Goal: Navigation & Orientation: Find specific page/section

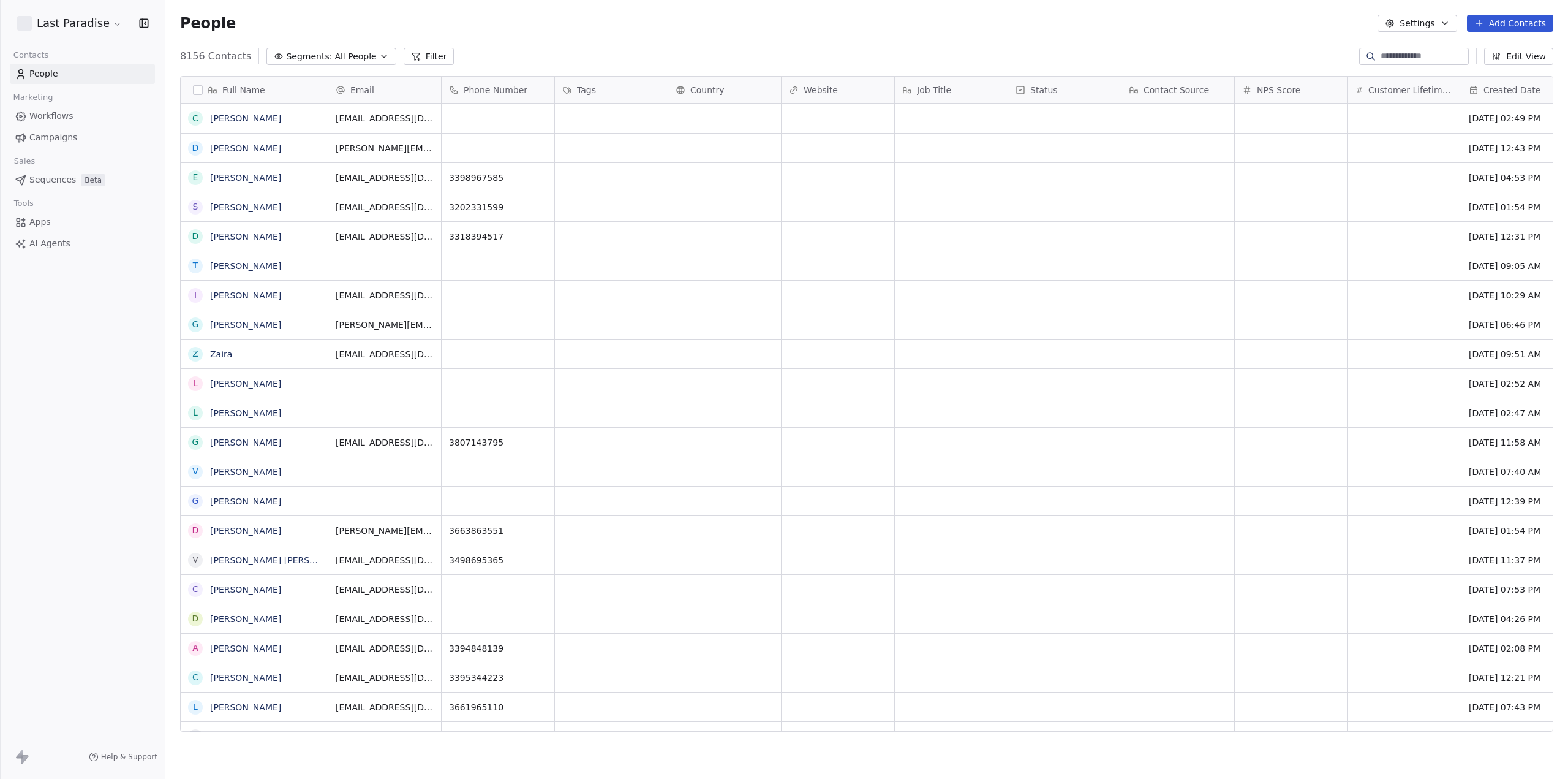
scroll to position [677, 1394]
click at [74, 18] on html "Last Paradise Contacts People Marketing Workflows Campaigns Sales Sequences Bet…" at bounding box center [784, 390] width 1568 height 779
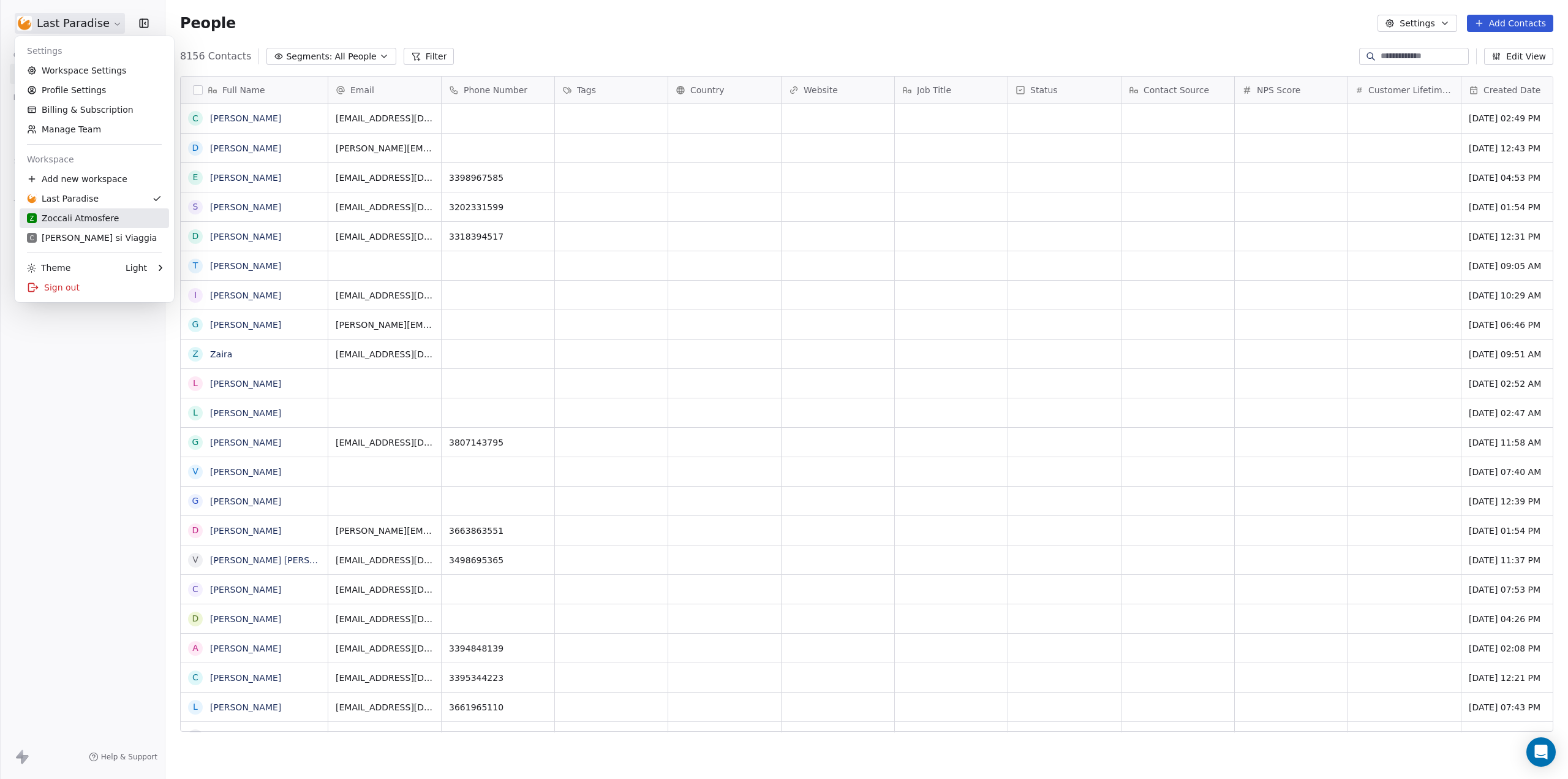
click at [81, 215] on div "Z Zoccali Atmosfere" at bounding box center [72, 218] width 92 height 12
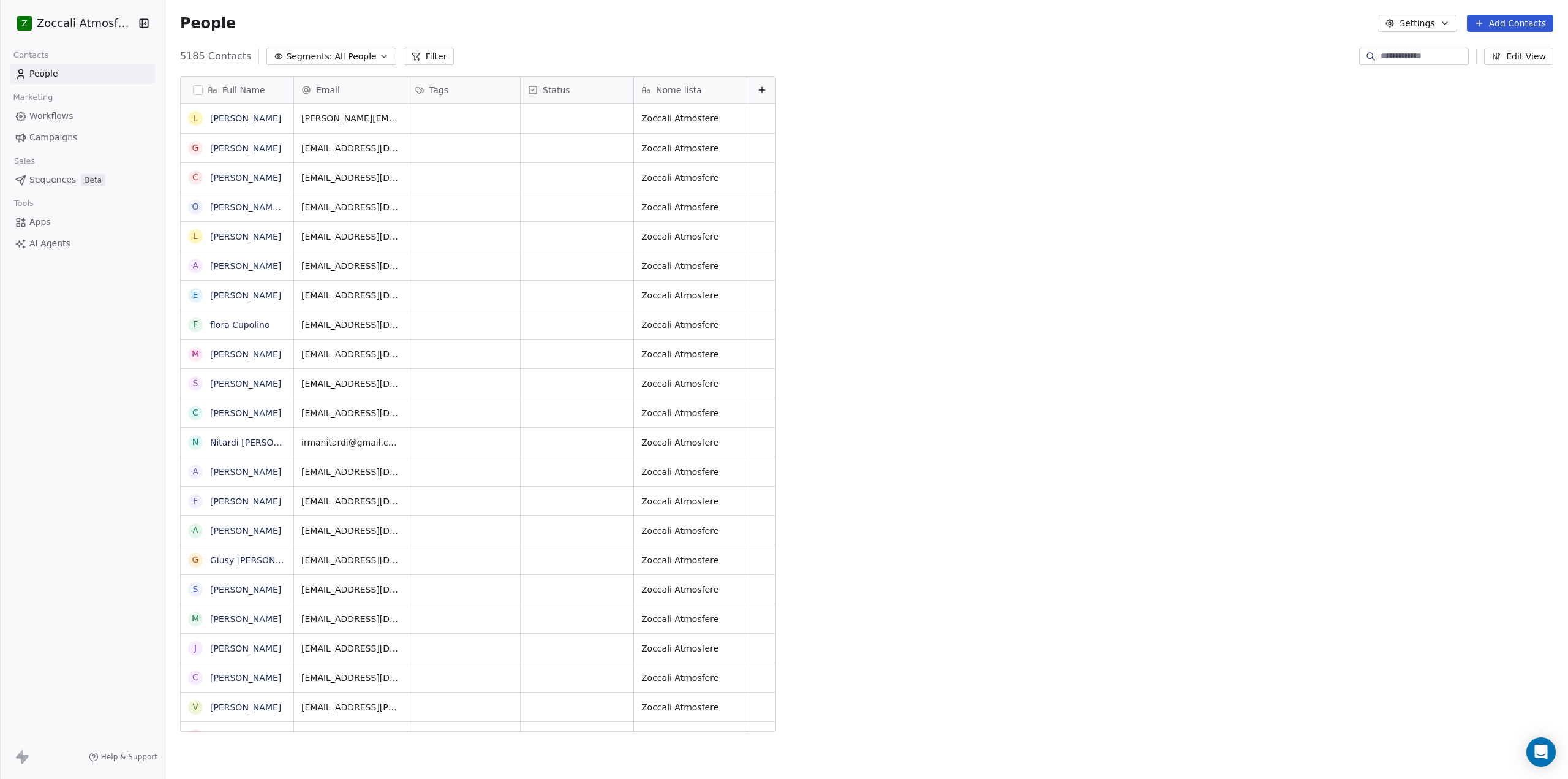
scroll to position [677, 1394]
click at [136, 26] on button "button" at bounding box center [141, 23] width 17 height 12
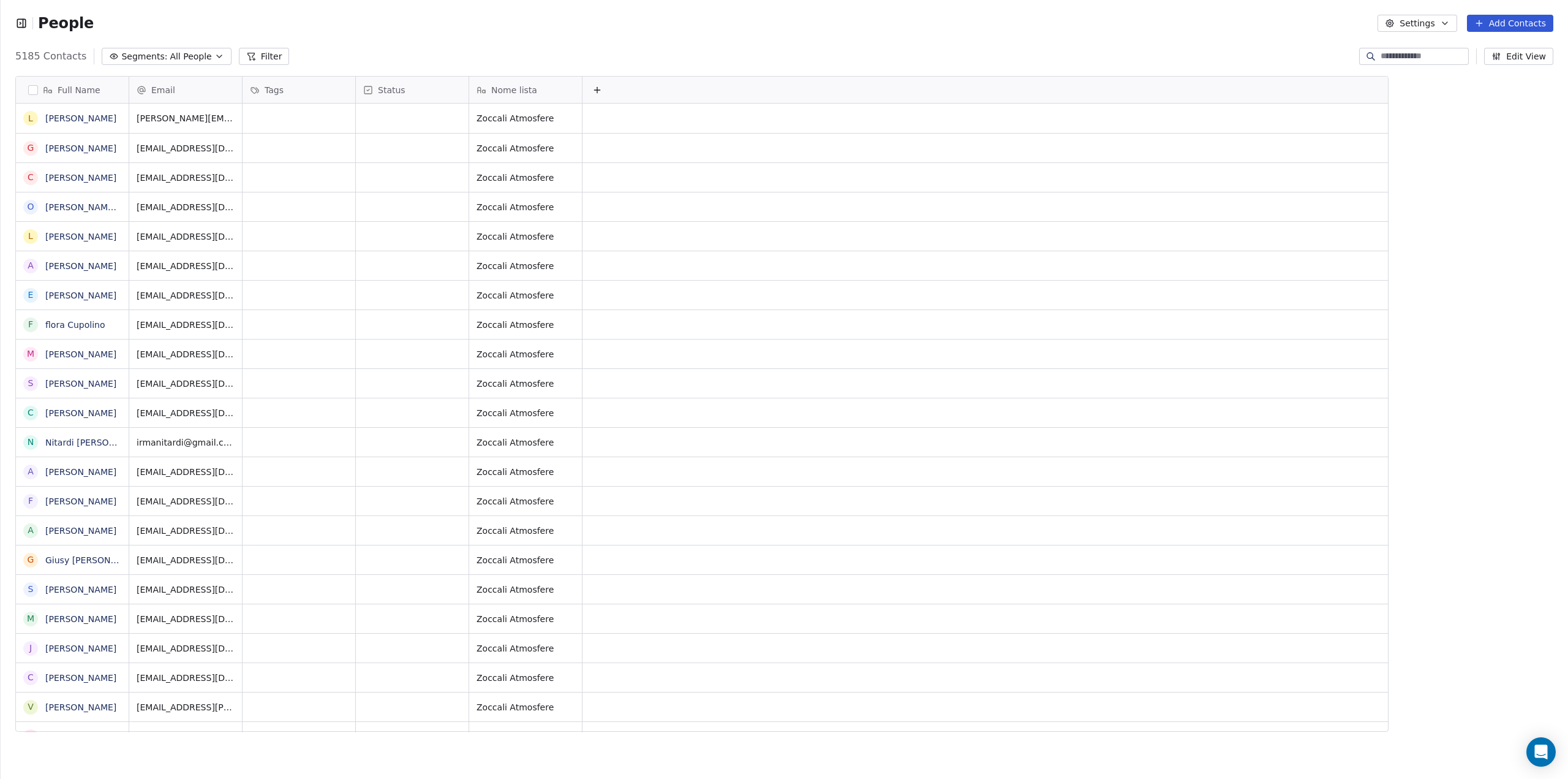
click at [23, 28] on icon "button" at bounding box center [21, 23] width 12 height 12
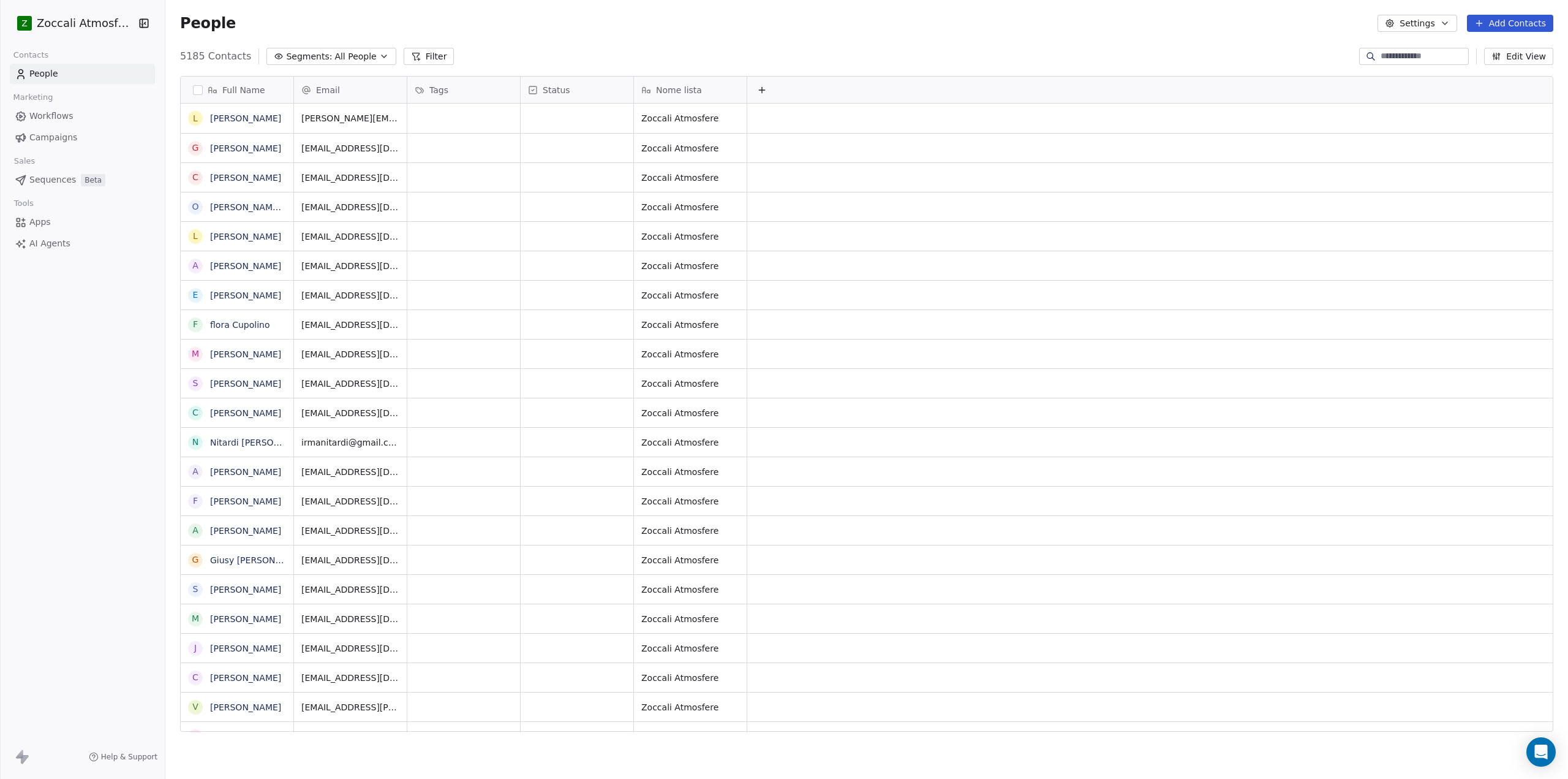
click at [132, 22] on html "Z Zoccali Atmosfere Contacts People Marketing Workflows Campaigns Sales Sequenc…" at bounding box center [784, 390] width 1568 height 779
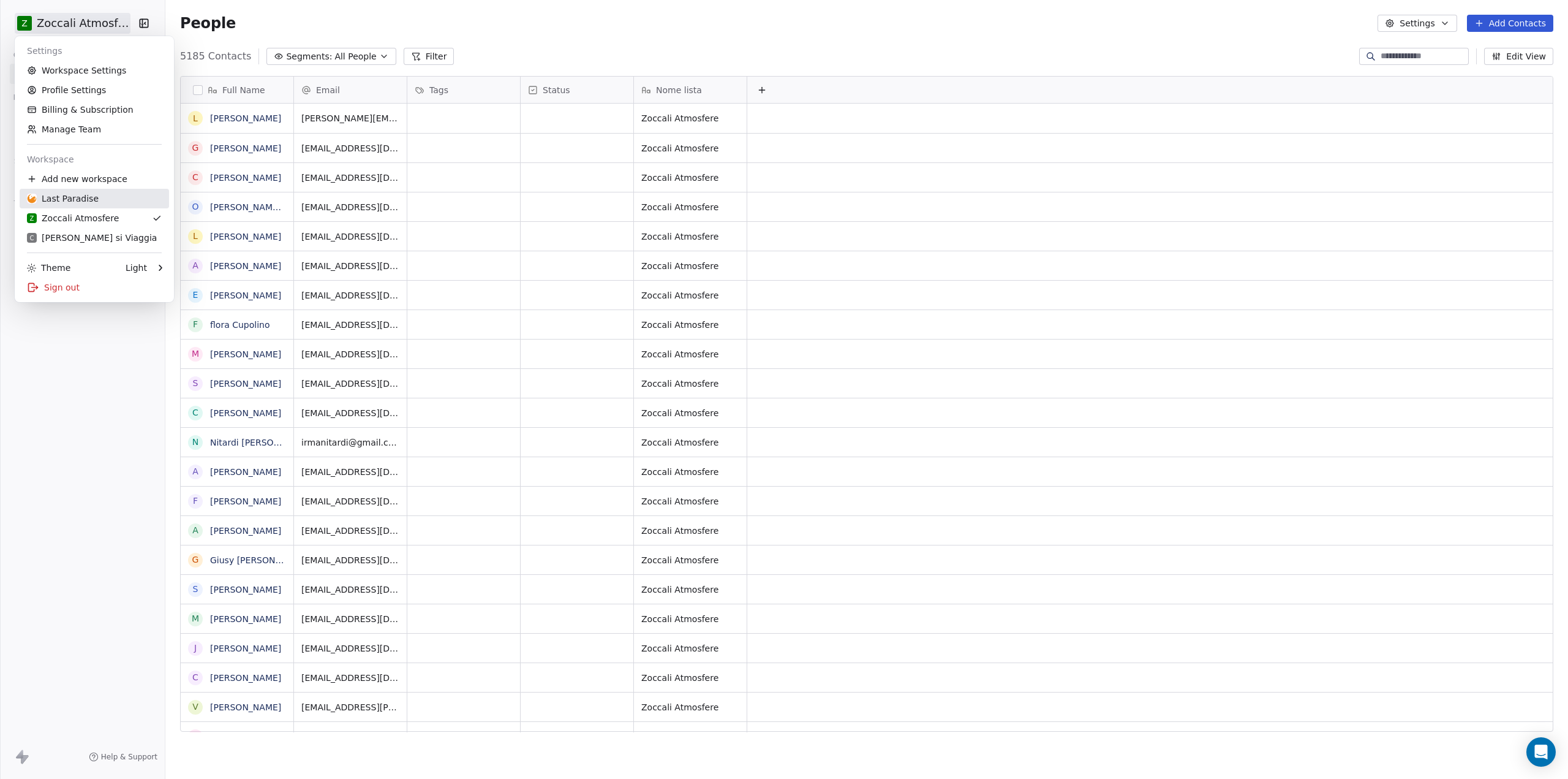
click at [89, 201] on div "Last Paradise" at bounding box center [63, 198] width 72 height 12
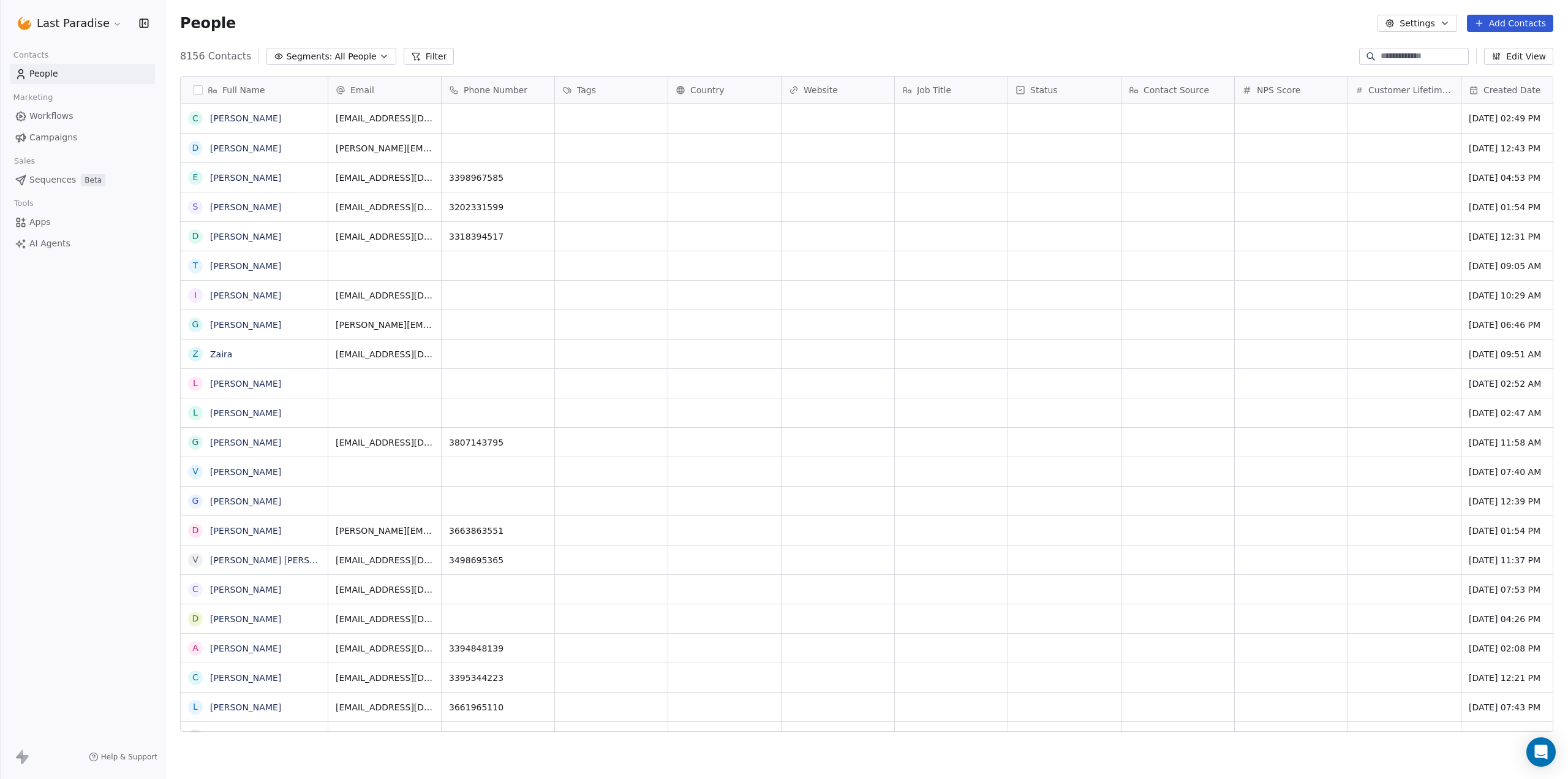
scroll to position [677, 1394]
click at [93, 25] on html "Last Paradise Contacts People Marketing Workflows Campaigns Sales Sequences Bet…" at bounding box center [784, 390] width 1568 height 779
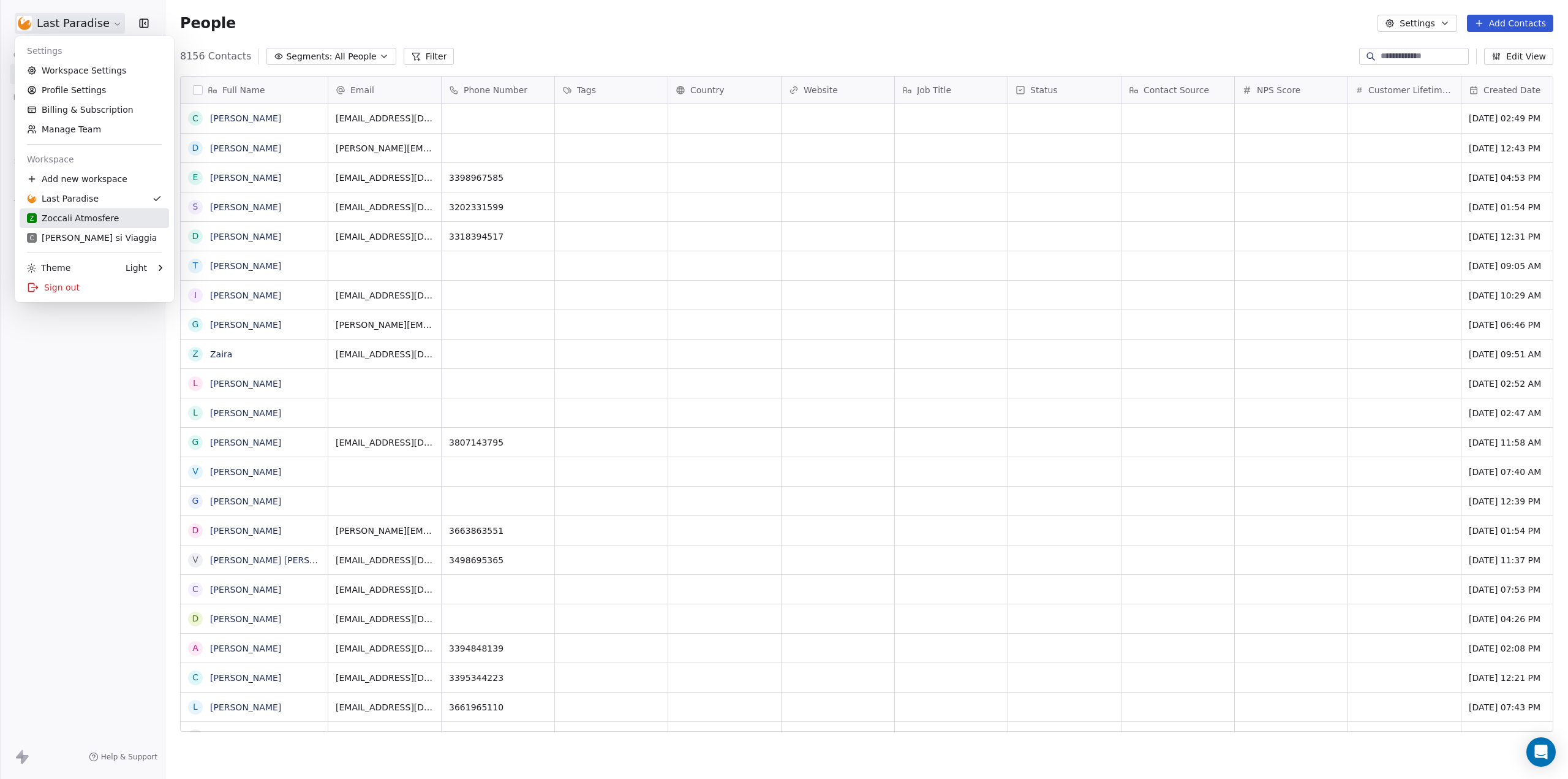
click at [92, 214] on div "Z Zoccali Atmosfere" at bounding box center [72, 218] width 92 height 12
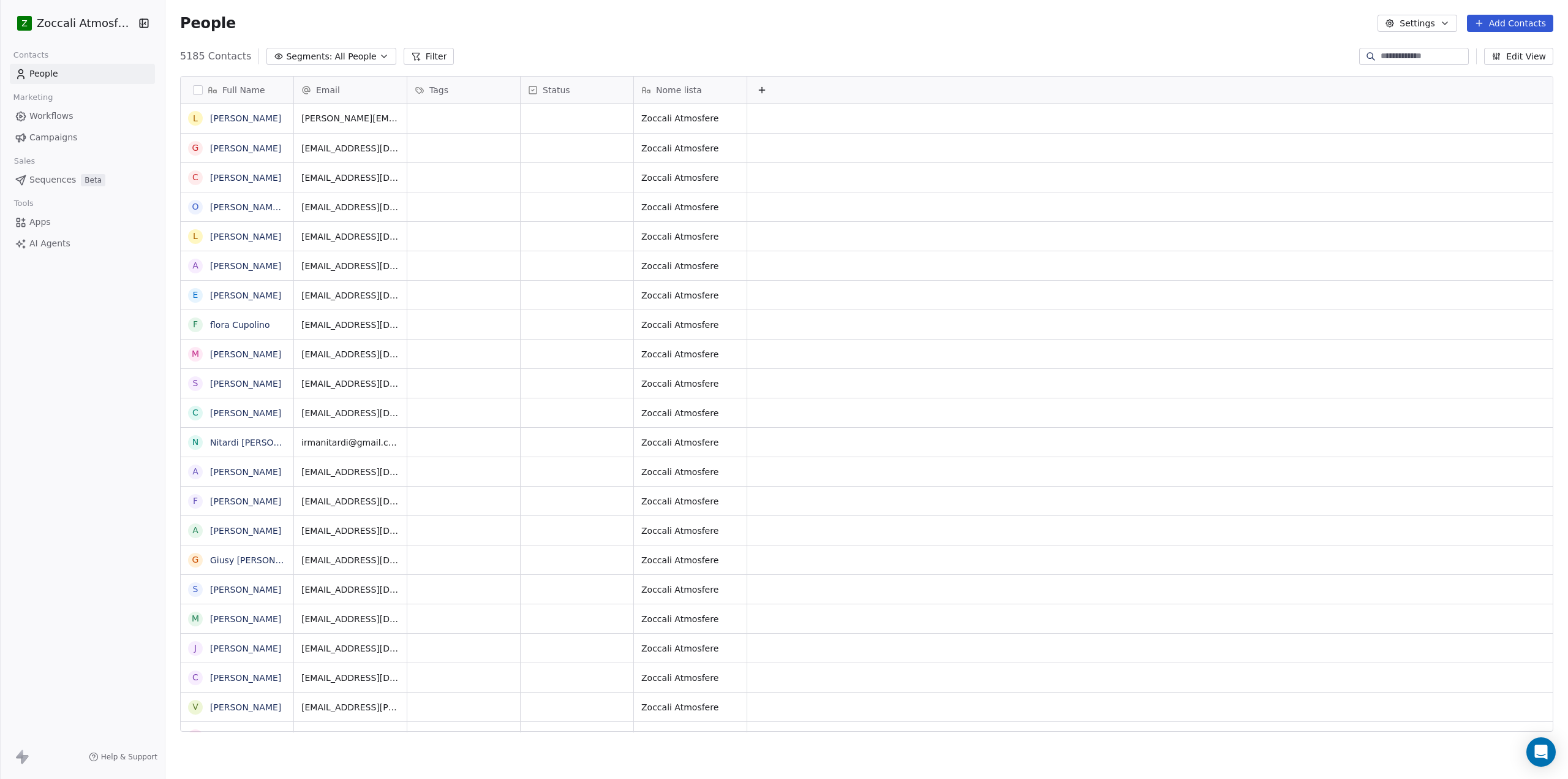
scroll to position [677, 1394]
click at [118, 20] on html "Z Zoccali Atmosfere Contacts People Marketing Workflows Campaigns Sales Sequenc…" at bounding box center [784, 390] width 1568 height 779
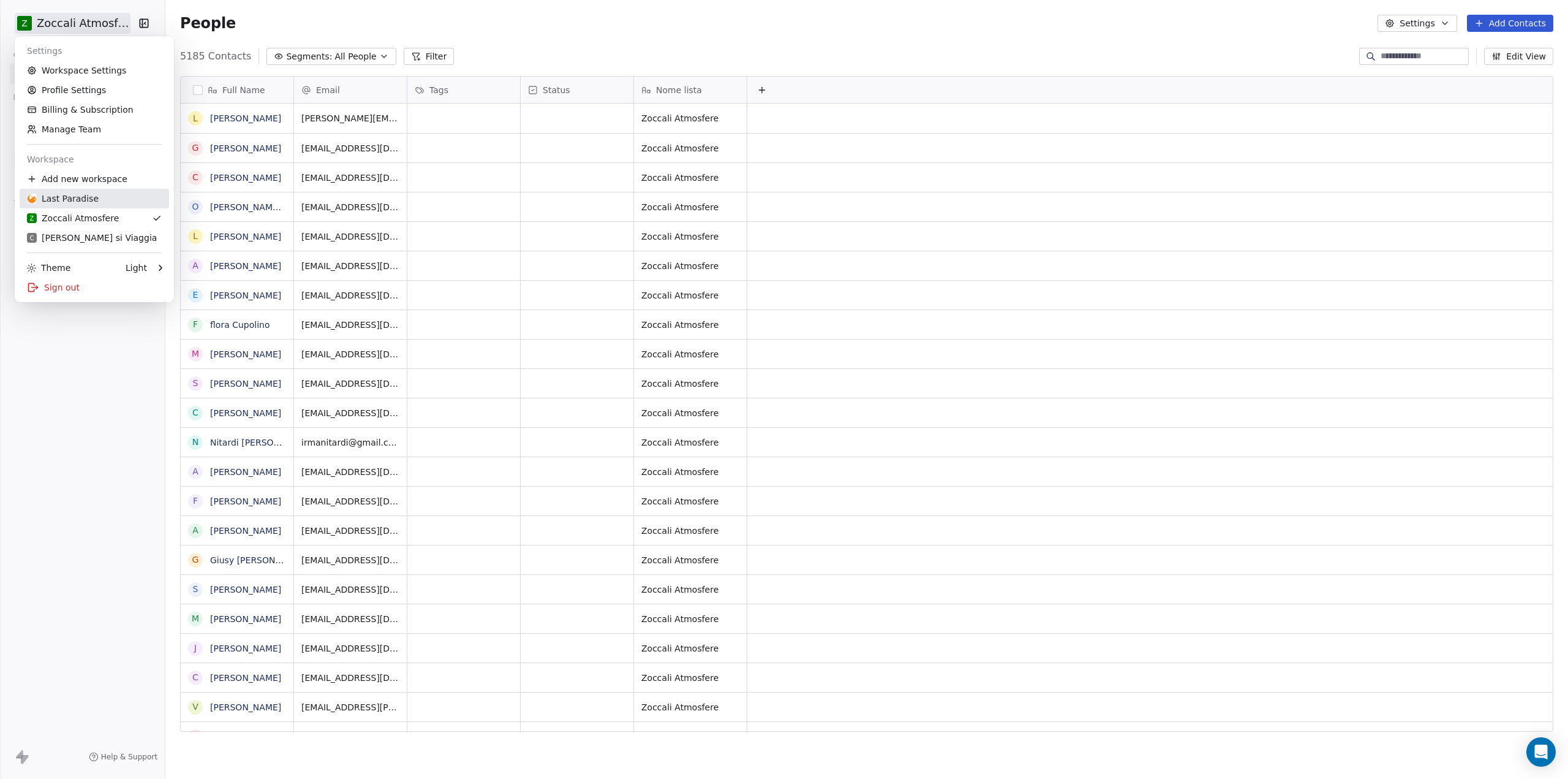
click at [58, 196] on div "Last Paradise" at bounding box center [63, 198] width 72 height 12
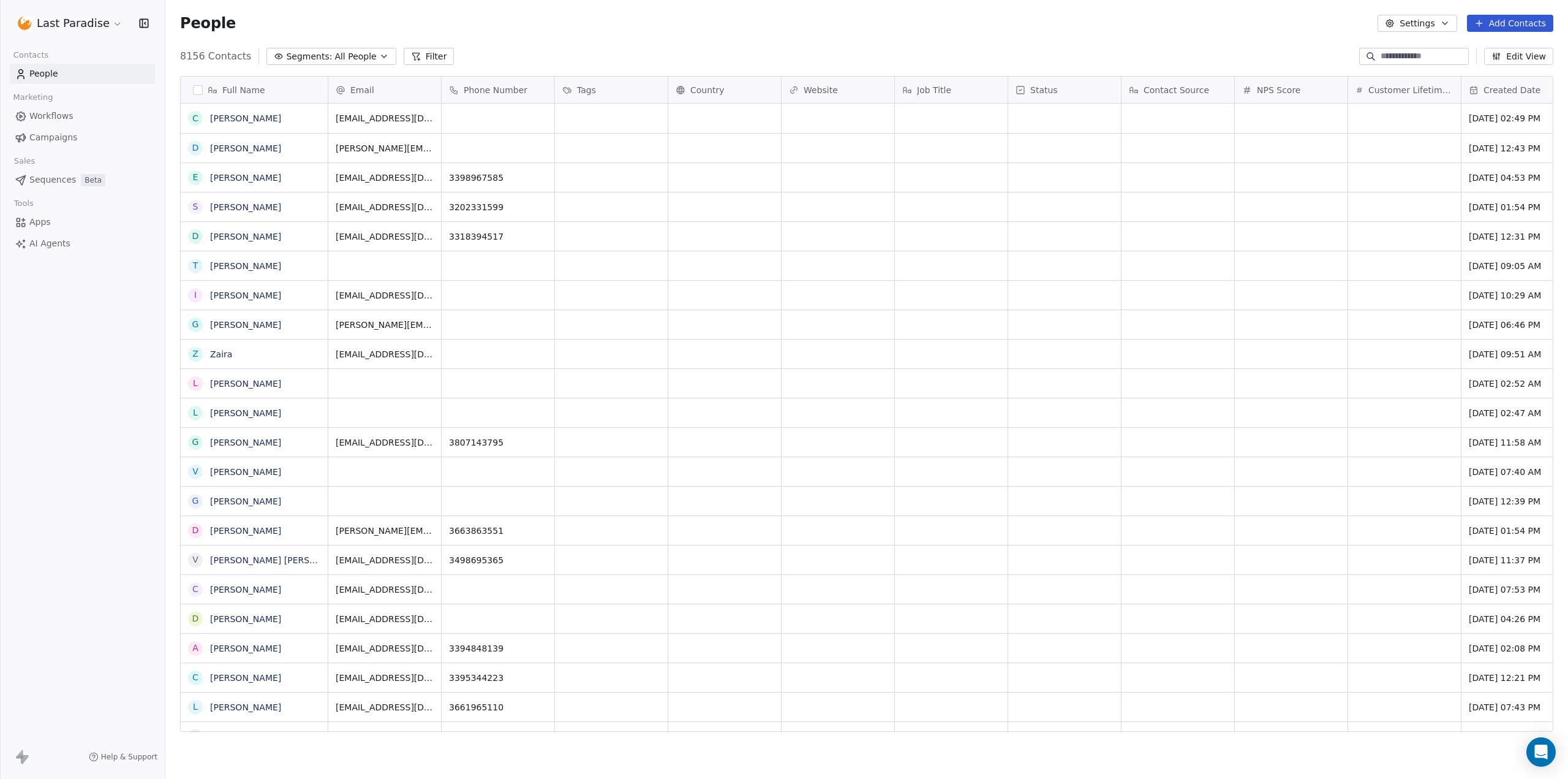
scroll to position [677, 1394]
click at [318, 56] on span "Segments:" at bounding box center [309, 57] width 45 height 13
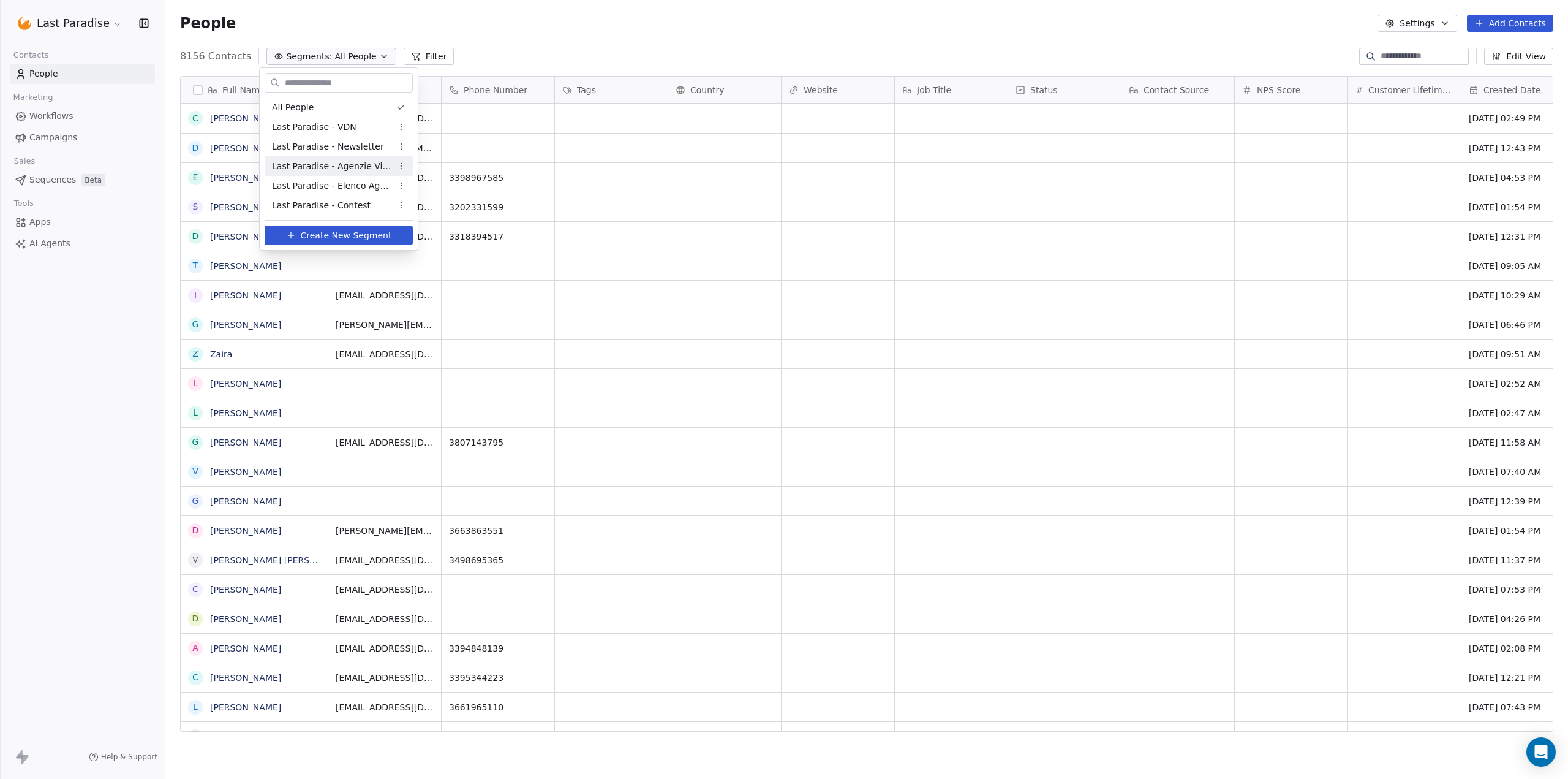
click at [356, 160] on span "Last Paradise - Agenzie Viaggi" at bounding box center [332, 167] width 120 height 13
